Goal: Task Accomplishment & Management: Use online tool/utility

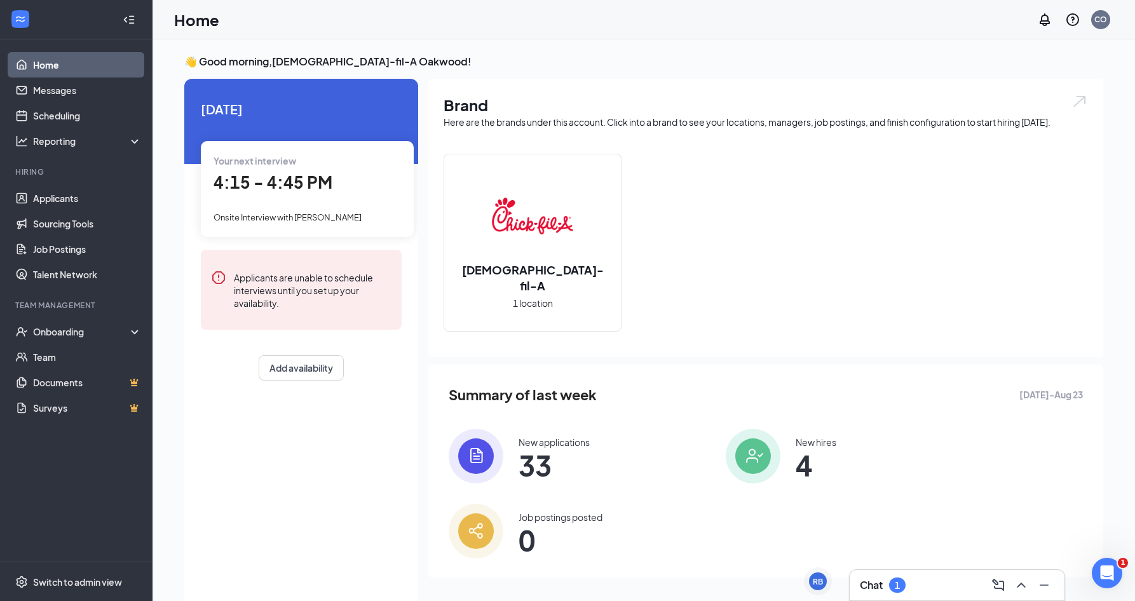
click at [902, 583] on div "1" at bounding box center [897, 584] width 17 height 15
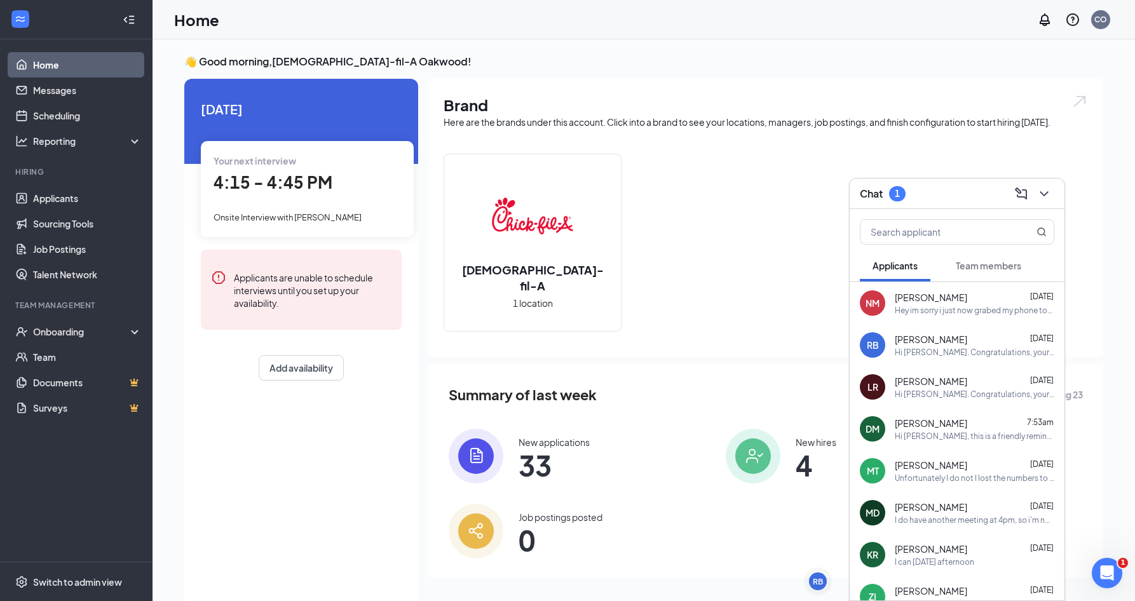
click at [975, 257] on button "Team members" at bounding box center [988, 266] width 91 height 32
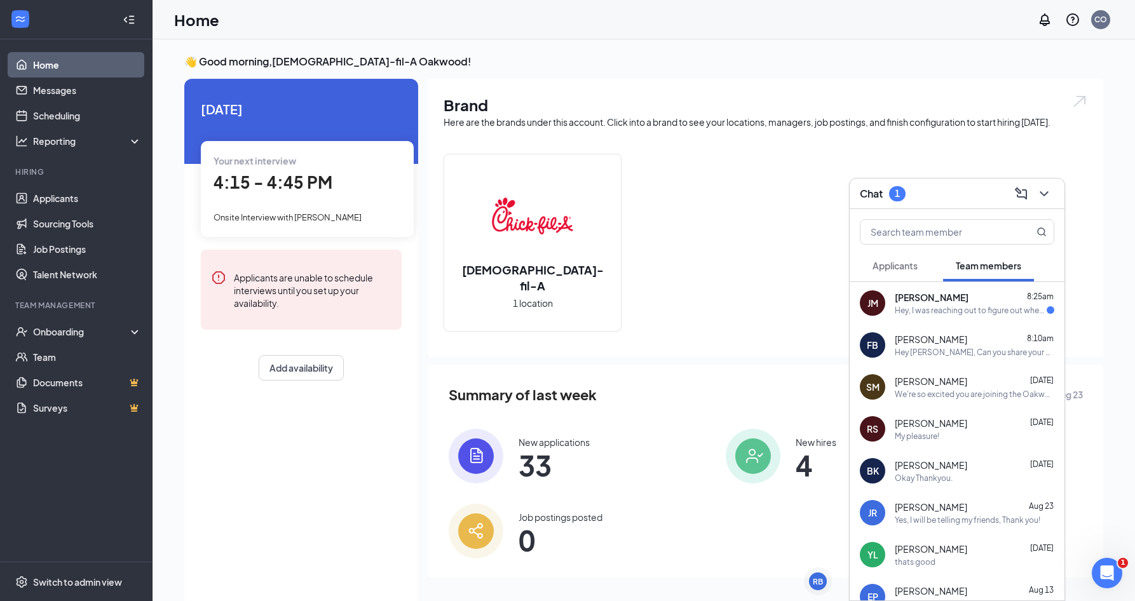
click at [933, 297] on span "[PERSON_NAME]" at bounding box center [931, 297] width 74 height 13
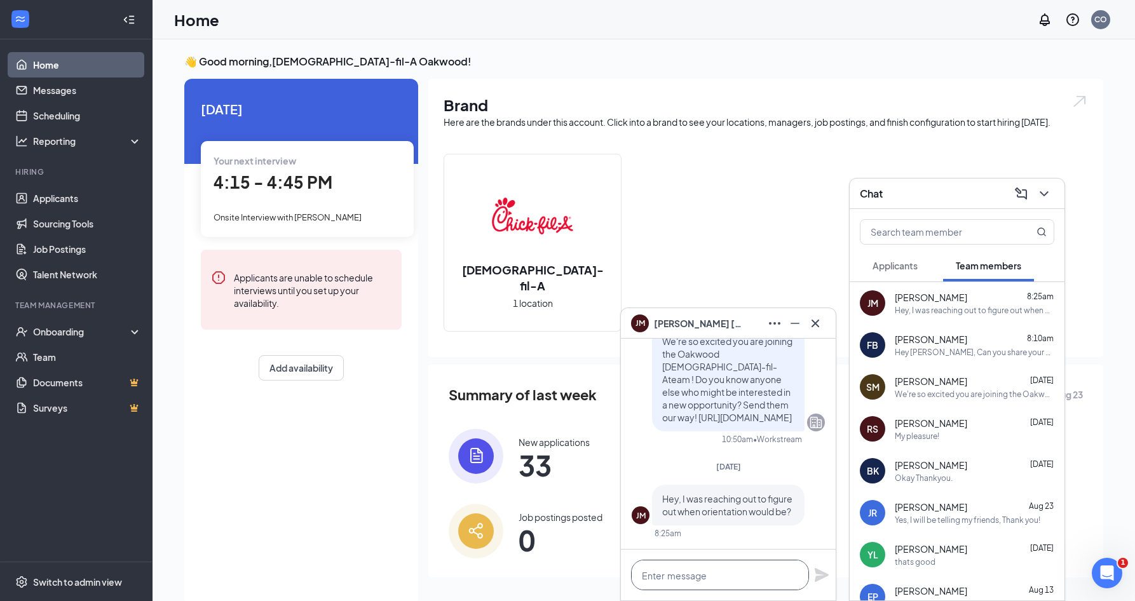
click at [741, 574] on textarea at bounding box center [720, 575] width 178 height 30
click at [961, 349] on div "Hey [PERSON_NAME], Can you share your actual pants sizing so we can order your …" at bounding box center [973, 352] width 159 height 11
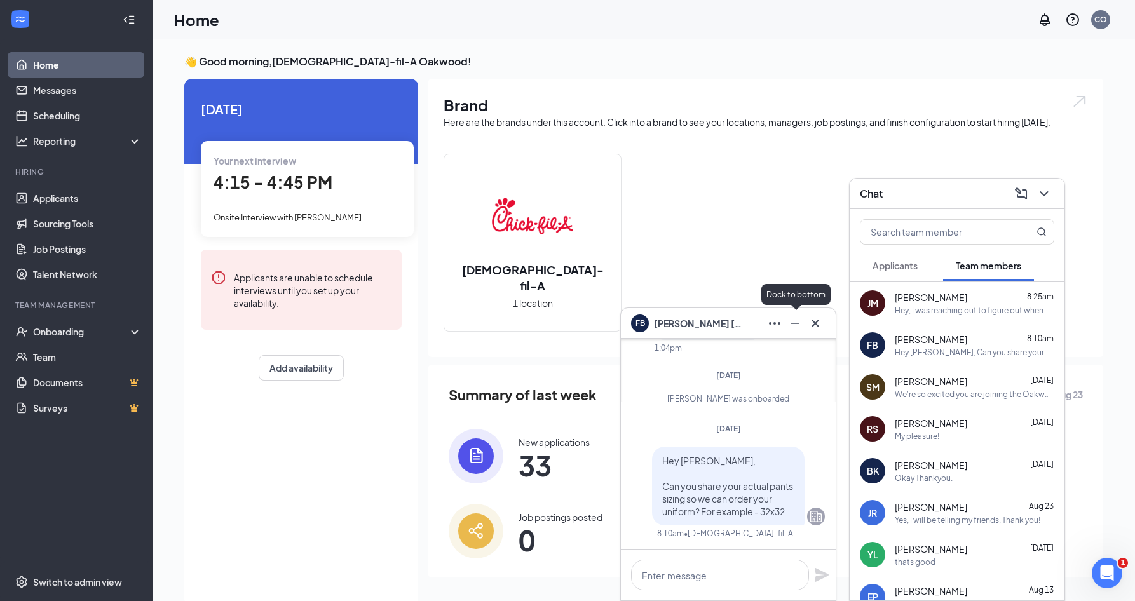
click at [797, 324] on icon "Minimize" at bounding box center [794, 323] width 15 height 15
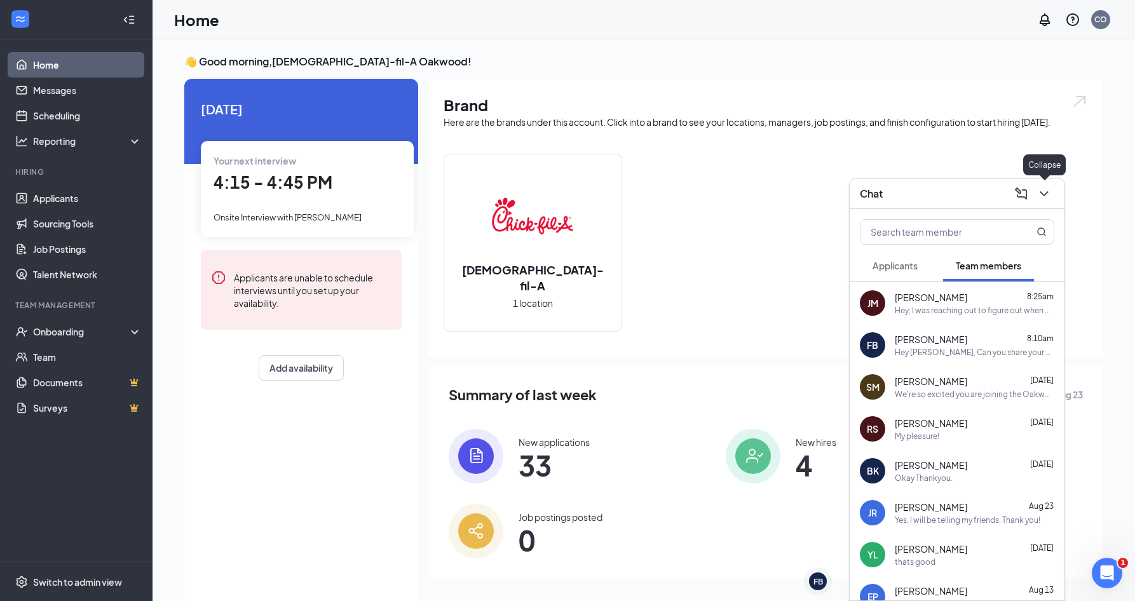
click at [1044, 189] on icon "ChevronDown" at bounding box center [1043, 193] width 15 height 15
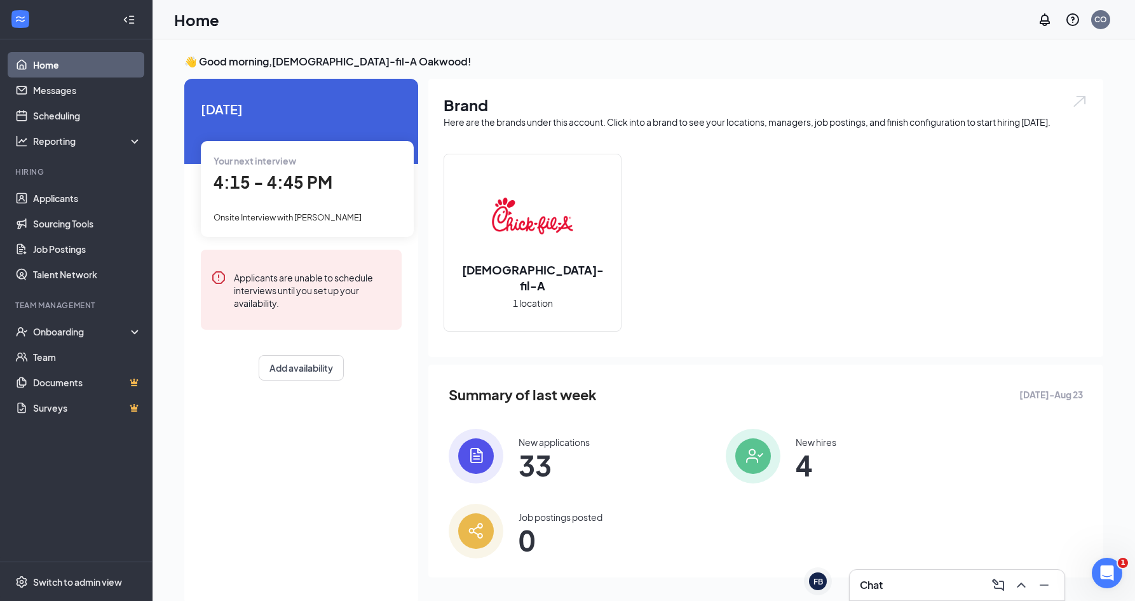
click at [947, 583] on div "Chat" at bounding box center [957, 585] width 194 height 20
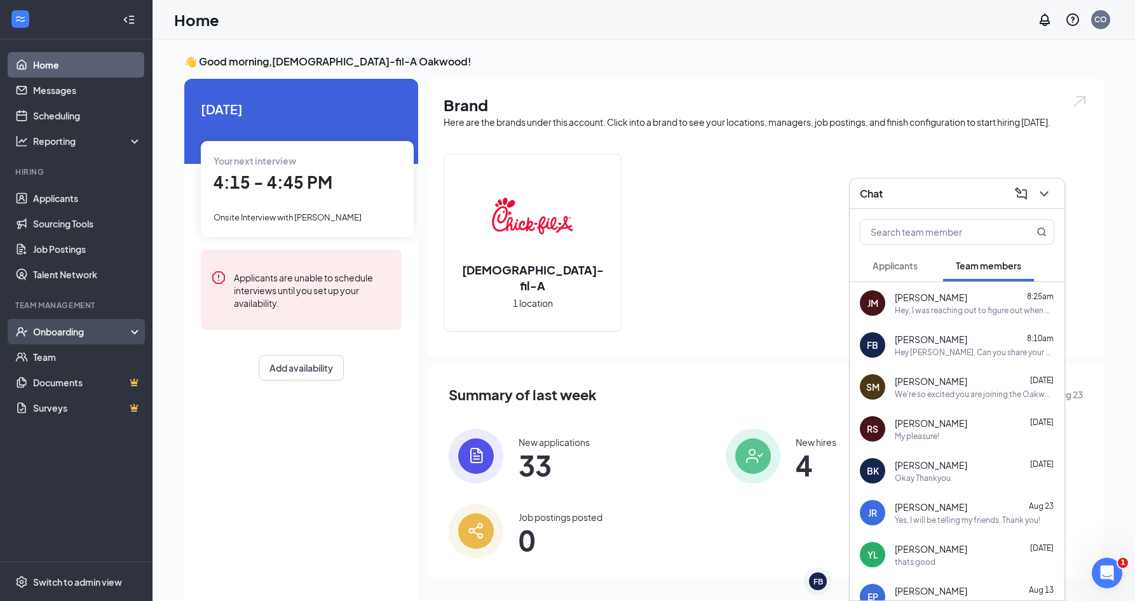
click at [86, 339] on div "Onboarding" at bounding box center [76, 331] width 152 height 25
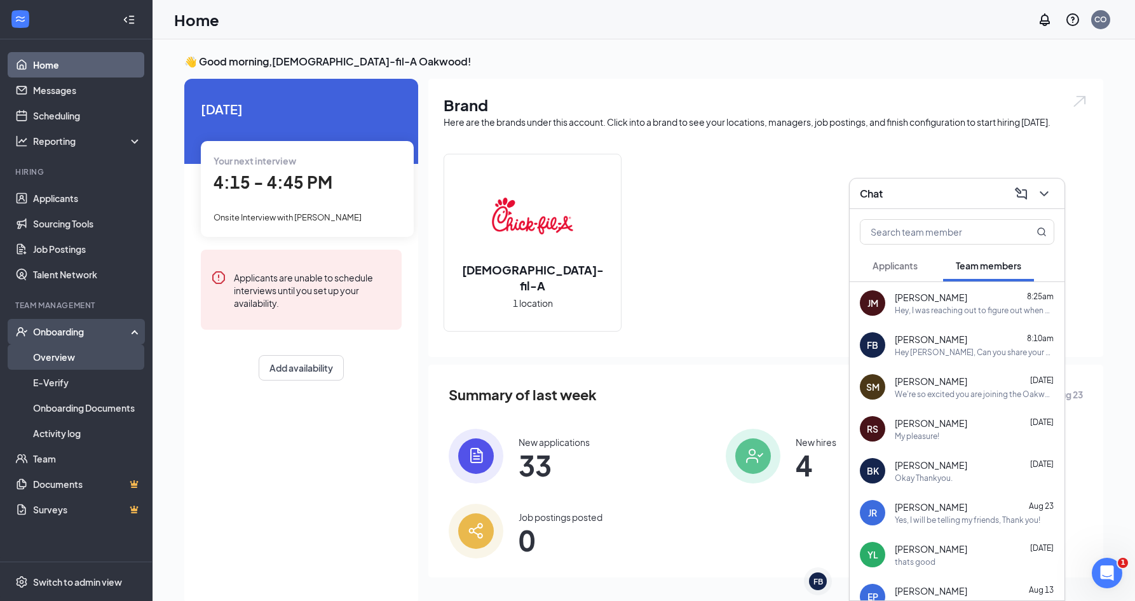
click at [84, 356] on link "Overview" at bounding box center [87, 356] width 109 height 25
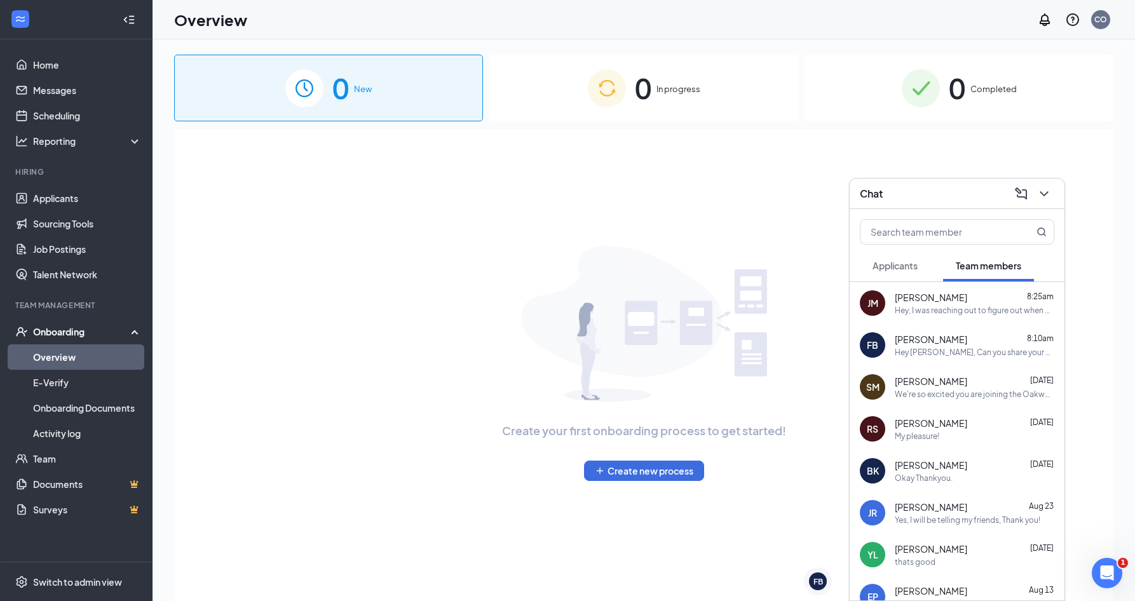
click at [1058, 190] on div "Chat" at bounding box center [956, 194] width 215 height 30
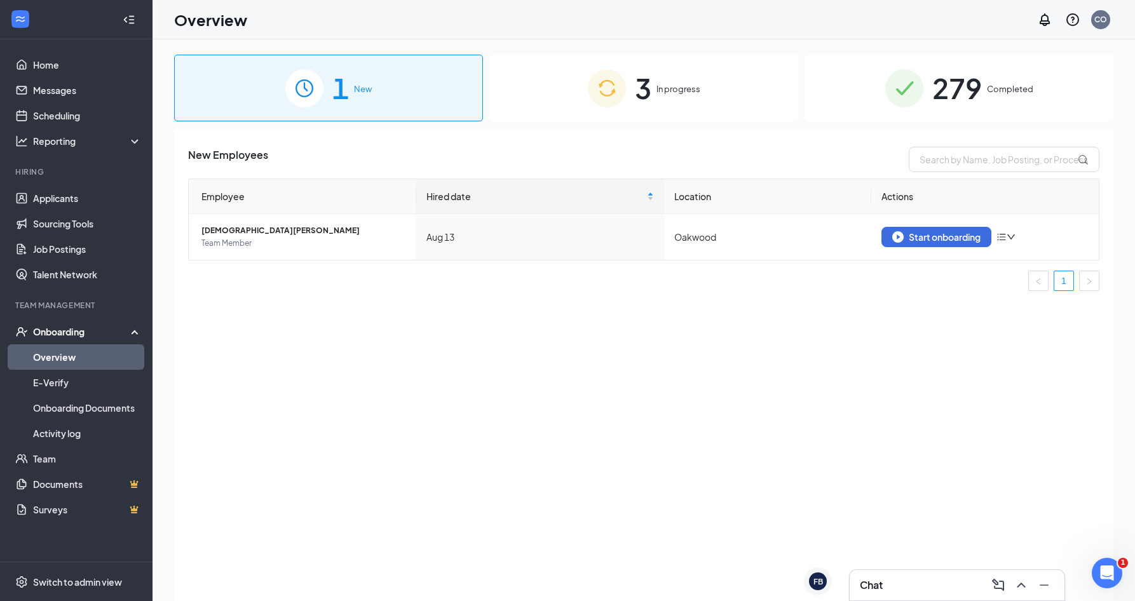
click at [708, 83] on div "3 In progress" at bounding box center [643, 88] width 309 height 67
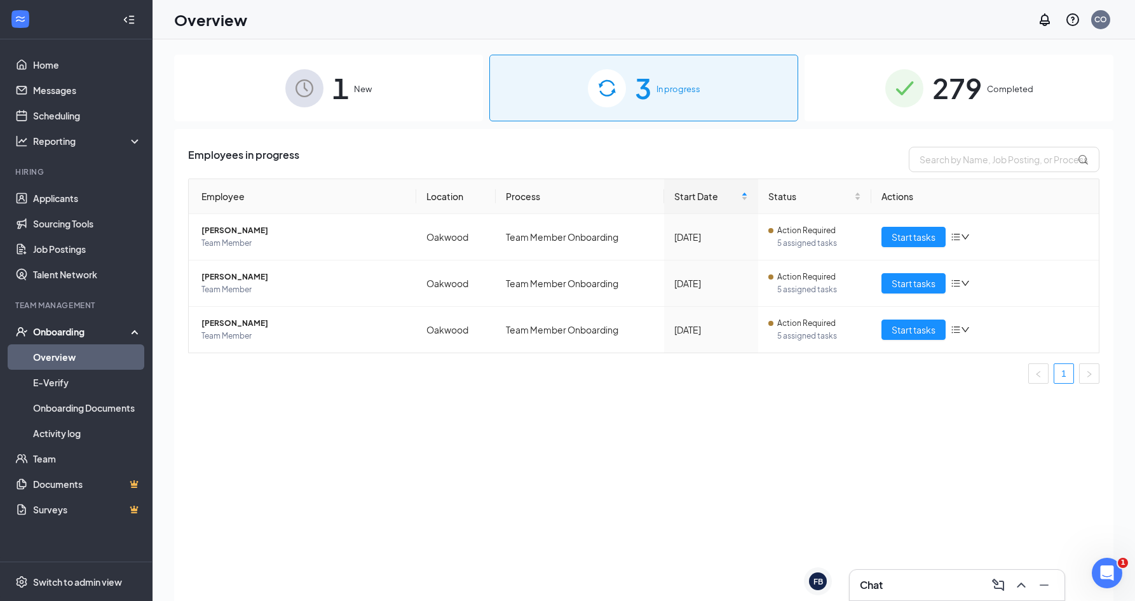
click at [942, 88] on span "279" at bounding box center [957, 88] width 50 height 44
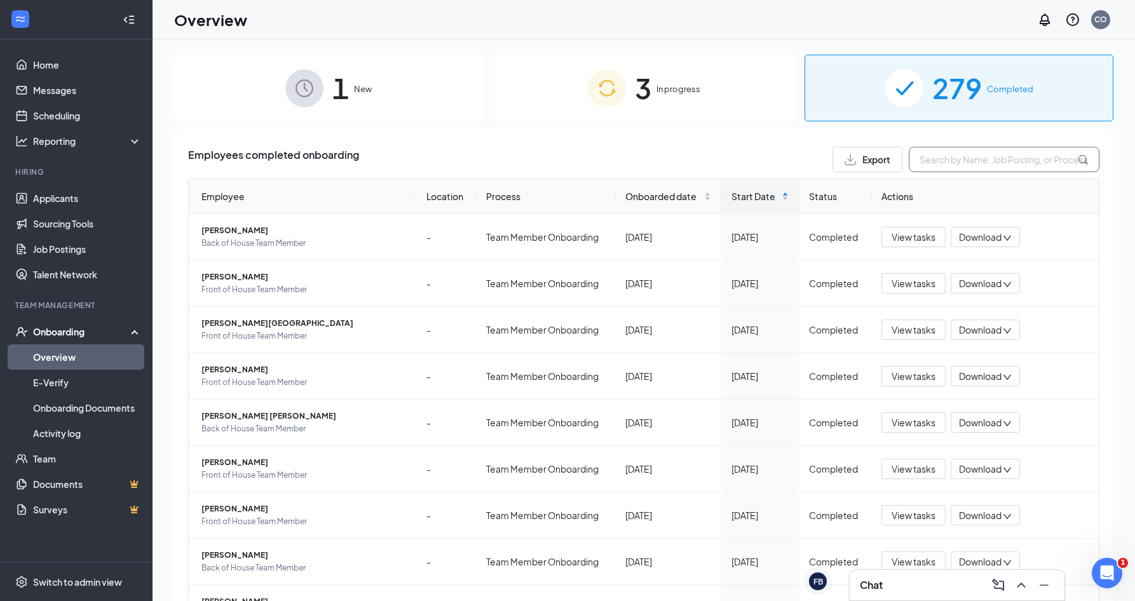
click at [936, 161] on input "text" at bounding box center [1003, 159] width 191 height 25
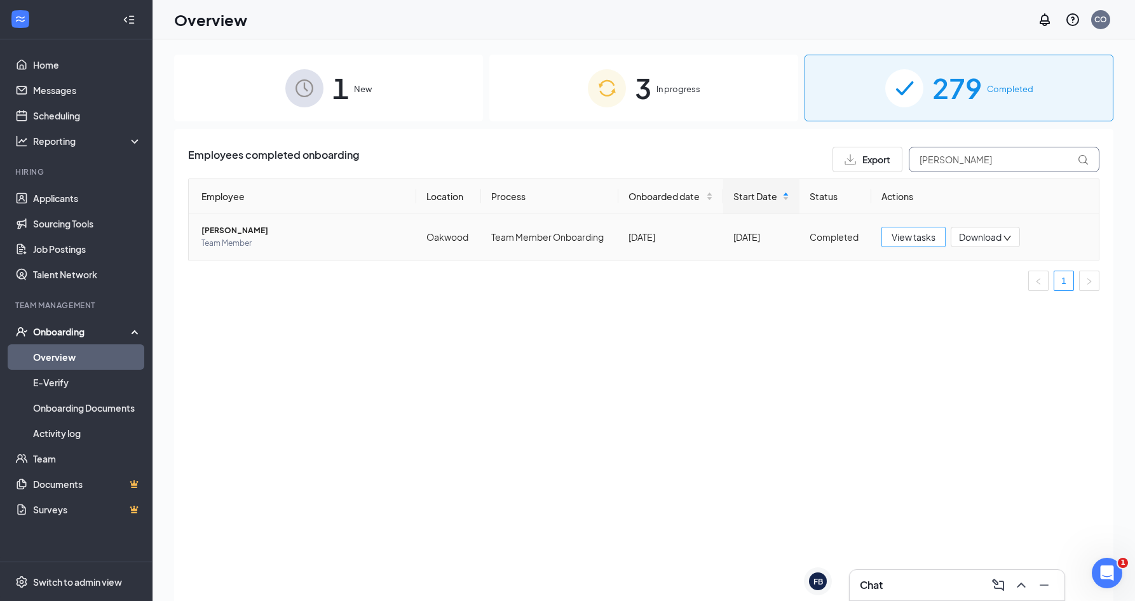
type input "[PERSON_NAME]"
click at [917, 234] on span "View tasks" at bounding box center [913, 237] width 44 height 14
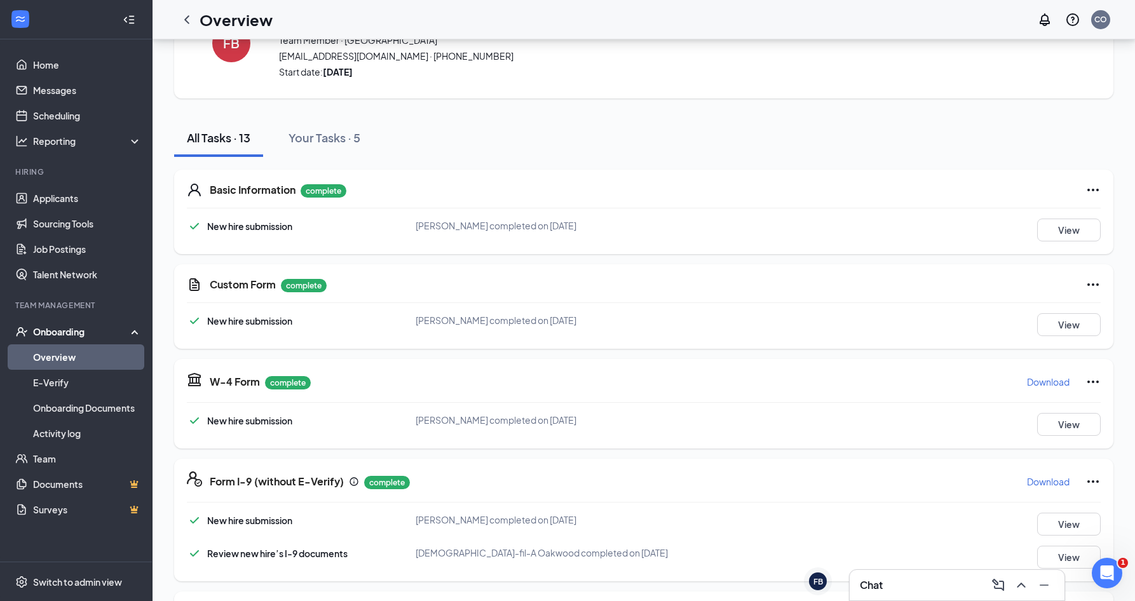
scroll to position [64, 0]
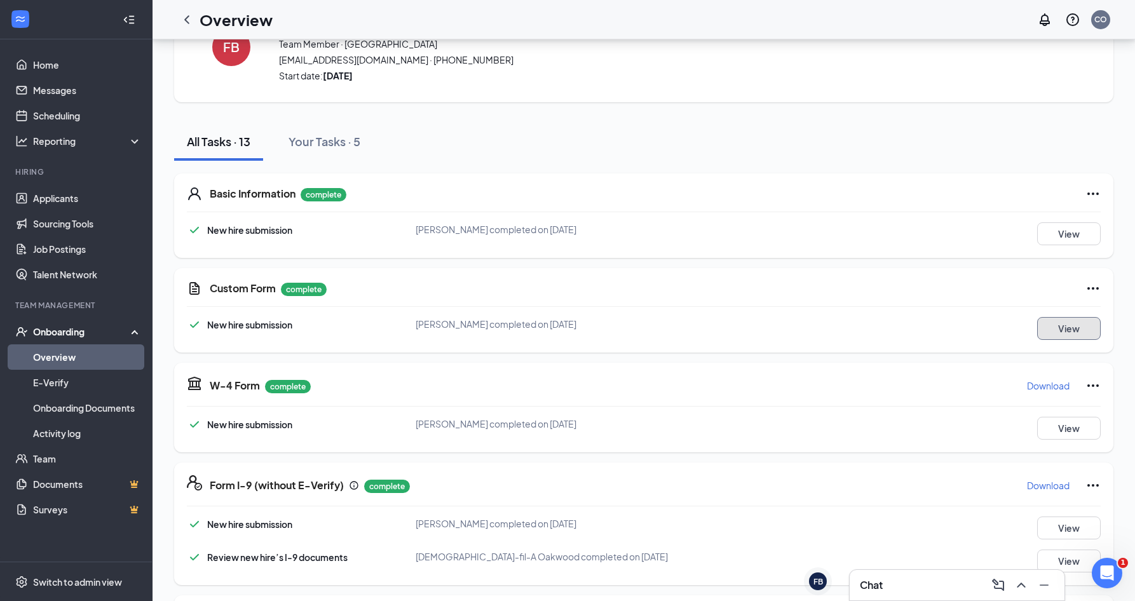
click at [1084, 324] on button "View" at bounding box center [1069, 328] width 64 height 23
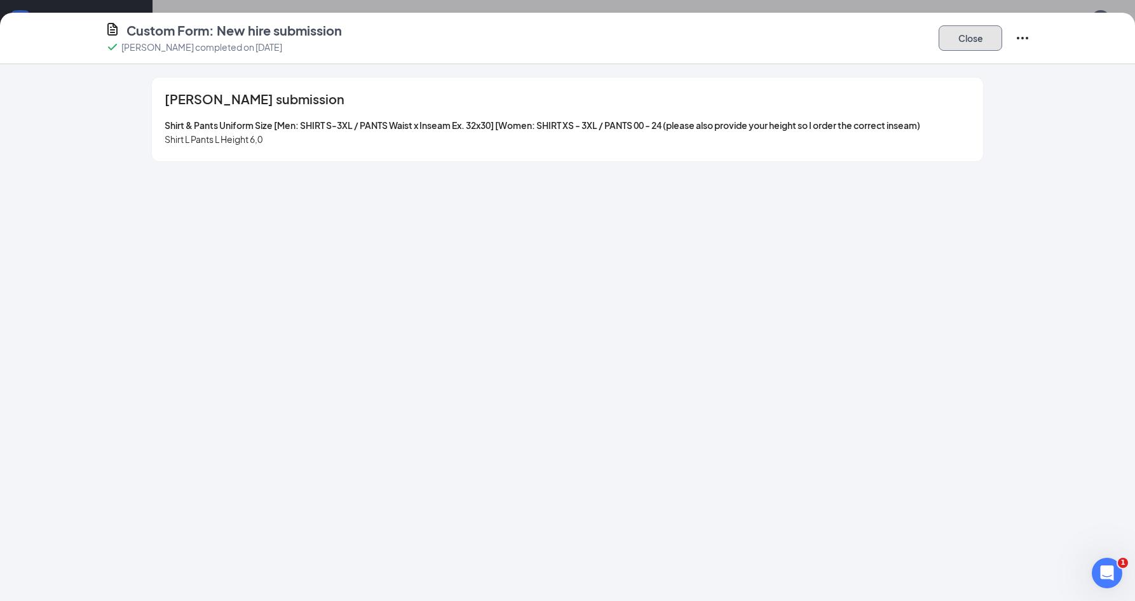
click at [968, 39] on button "Close" at bounding box center [970, 37] width 64 height 25
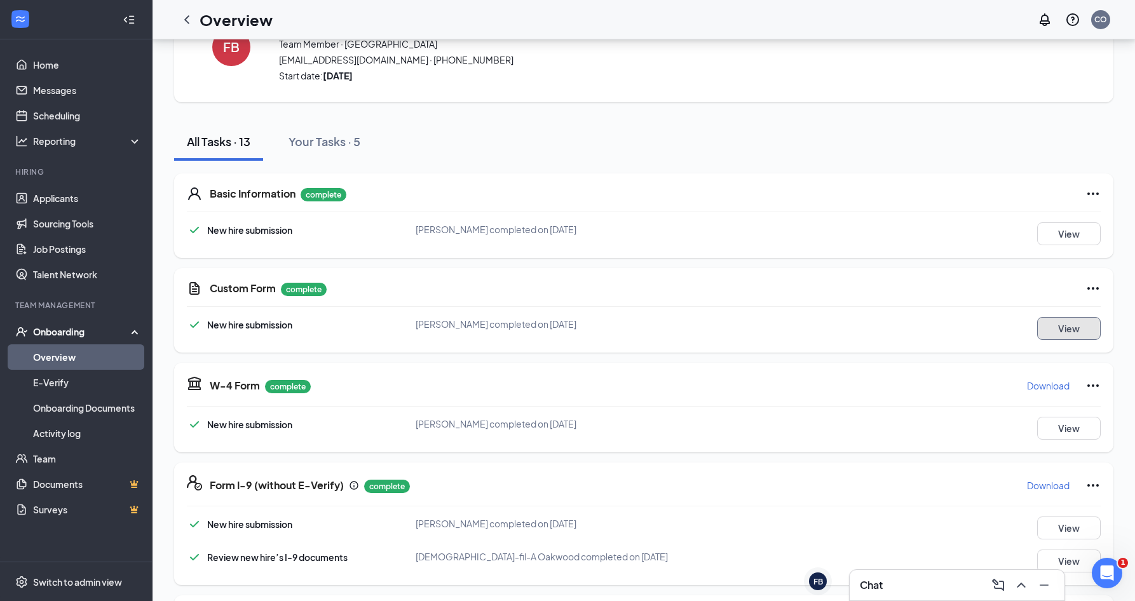
scroll to position [0, 0]
